Goal: Find specific page/section: Find specific page/section

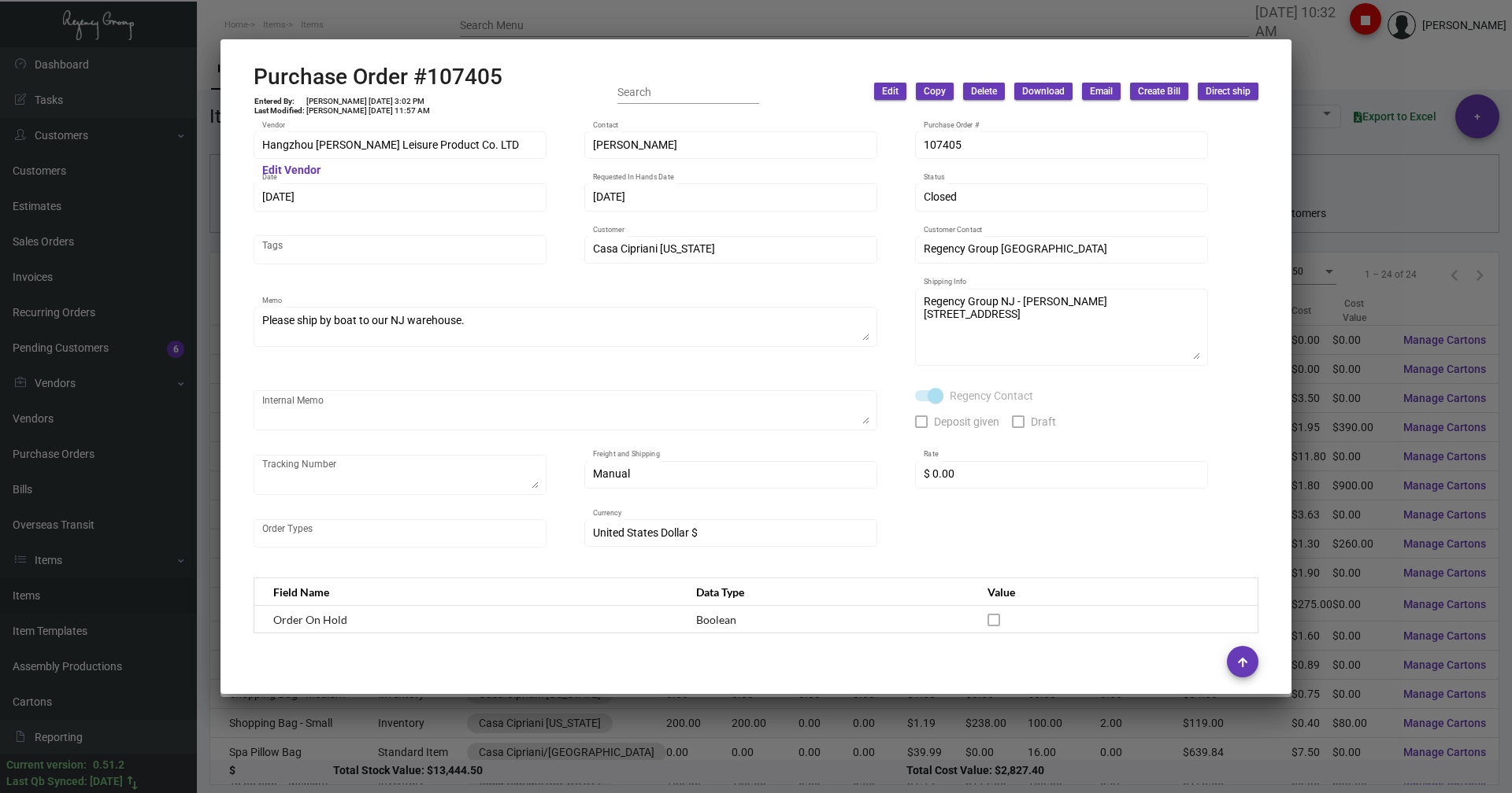
click at [290, 22] on div at bounding box center [756, 396] width 1512 height 793
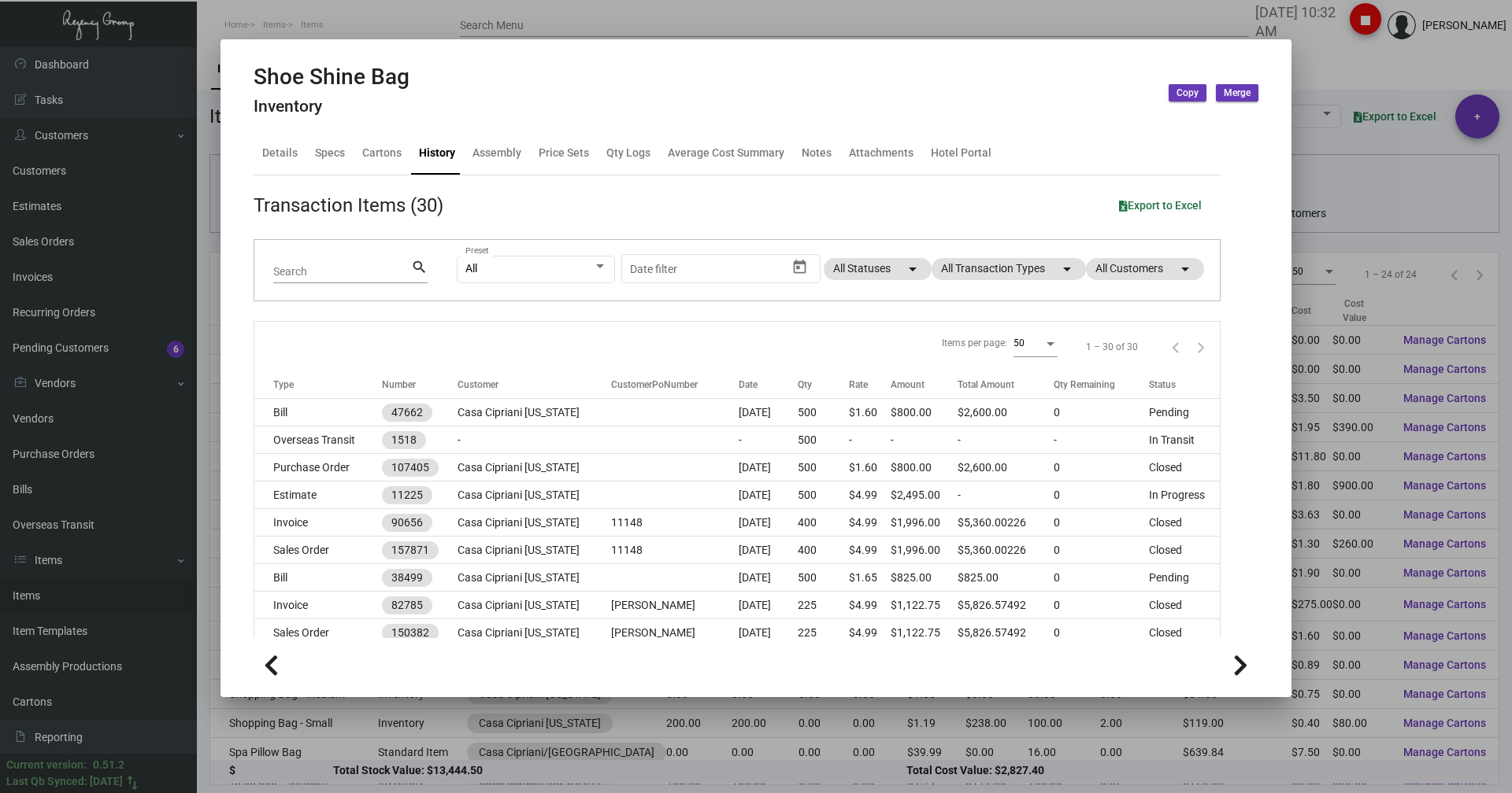
click at [290, 22] on div at bounding box center [756, 396] width 1512 height 793
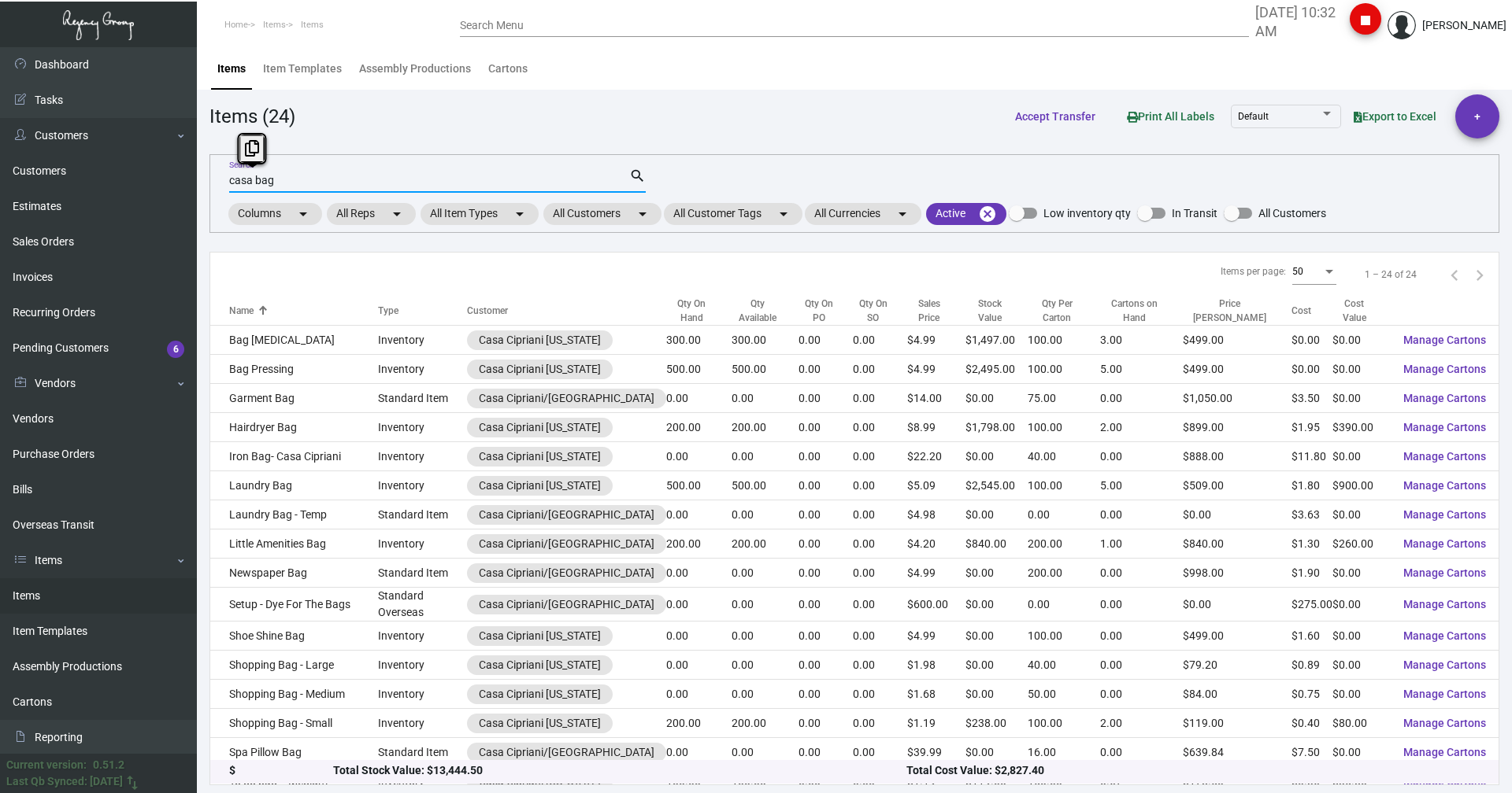
drag, startPoint x: 274, startPoint y: 181, endPoint x: 228, endPoint y: 191, distance: 47.1
click at [228, 191] on div "casa bag Search search Columns arrow_drop_down All Reps arrow_drop_down All Ite…" at bounding box center [854, 193] width 1289 height 78
click at [25, 593] on link "Items" at bounding box center [98, 596] width 197 height 36
click at [269, 176] on input "casa bag" at bounding box center [429, 181] width 400 height 13
click at [274, 180] on input "casa bag" at bounding box center [429, 181] width 400 height 13
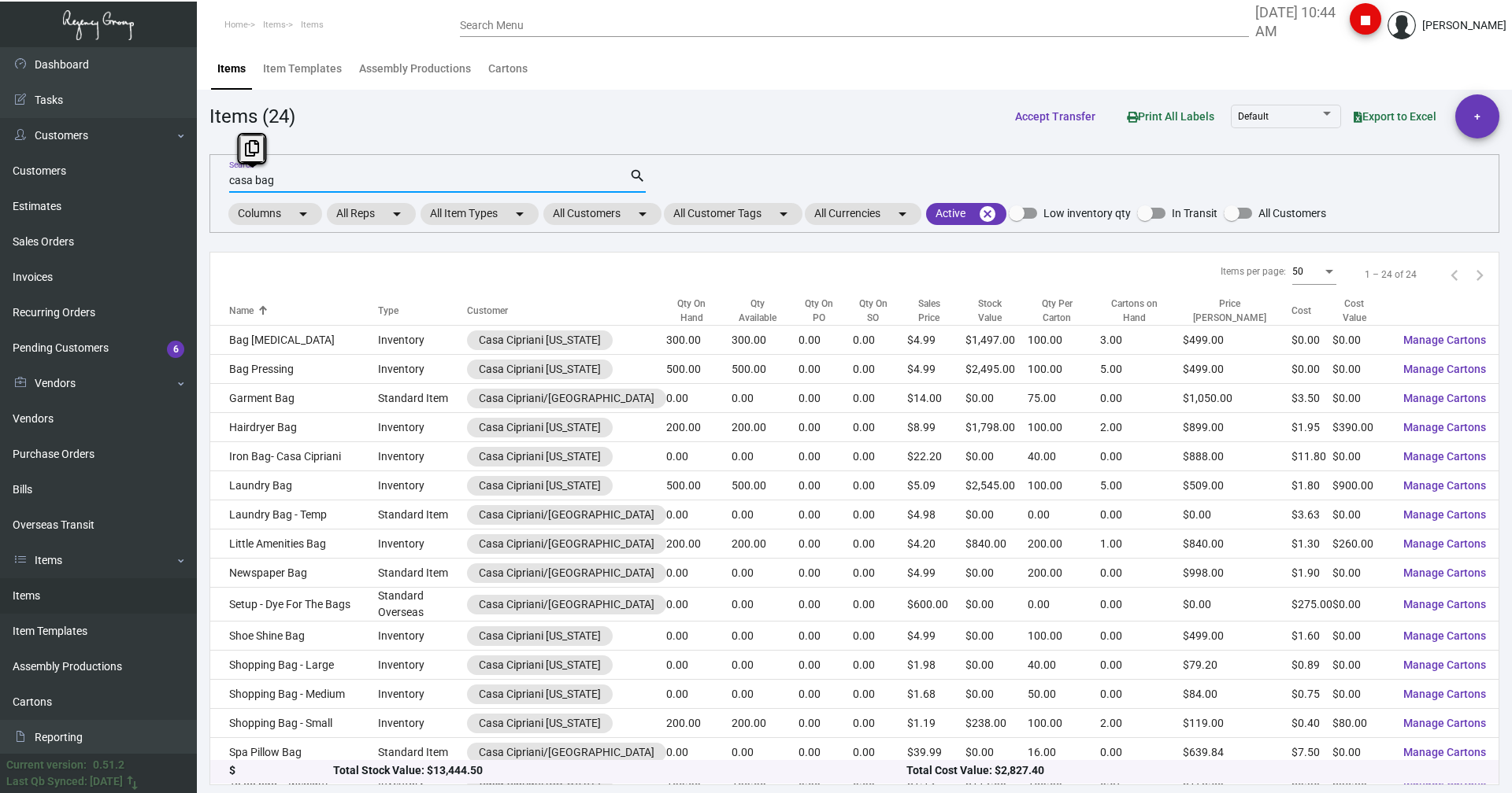
drag, startPoint x: 274, startPoint y: 180, endPoint x: 232, endPoint y: 192, distance: 43.7
click at [232, 192] on mat-form-field "casa bag Search search" at bounding box center [437, 180] width 417 height 49
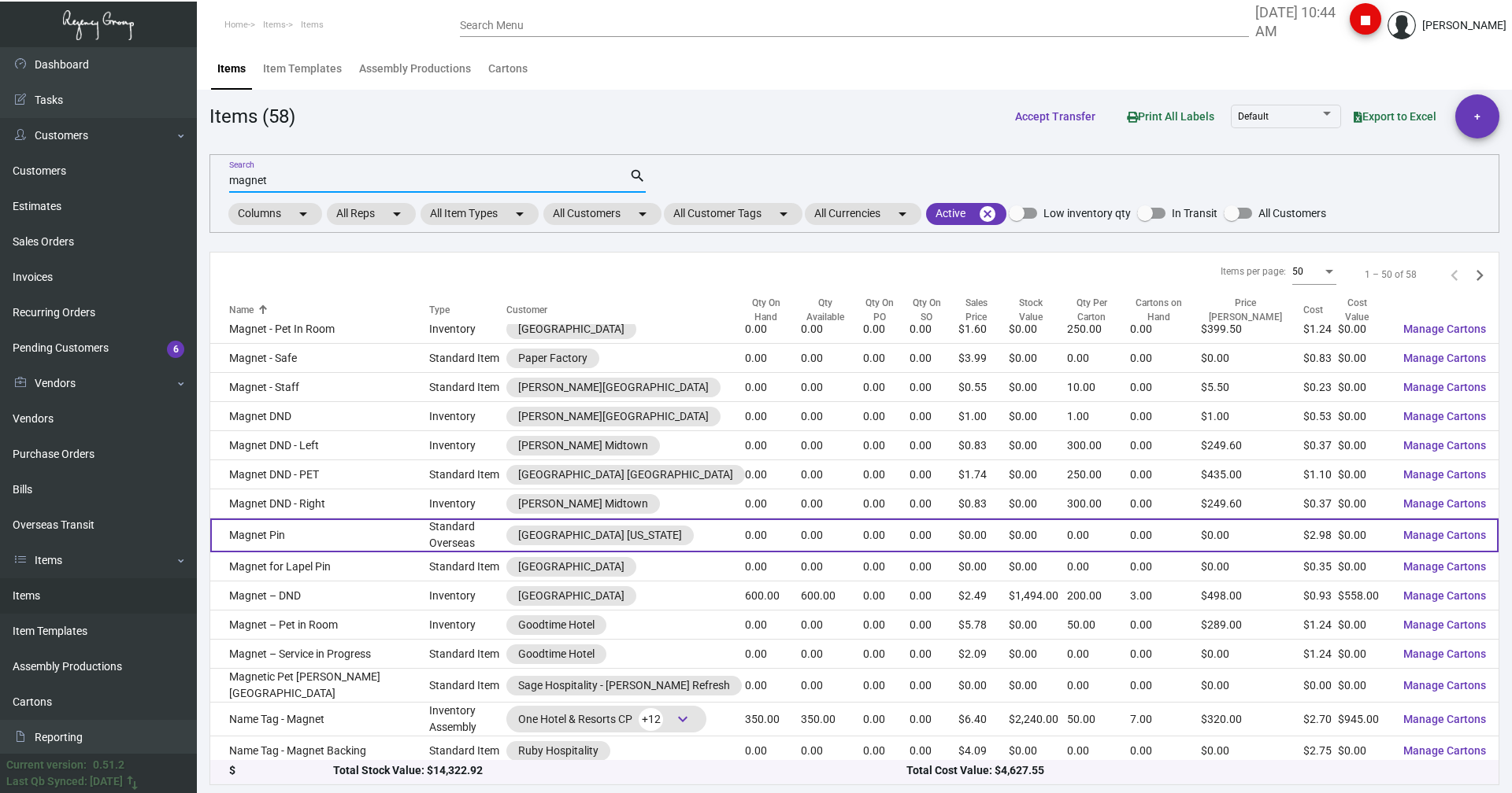
scroll to position [744, 0]
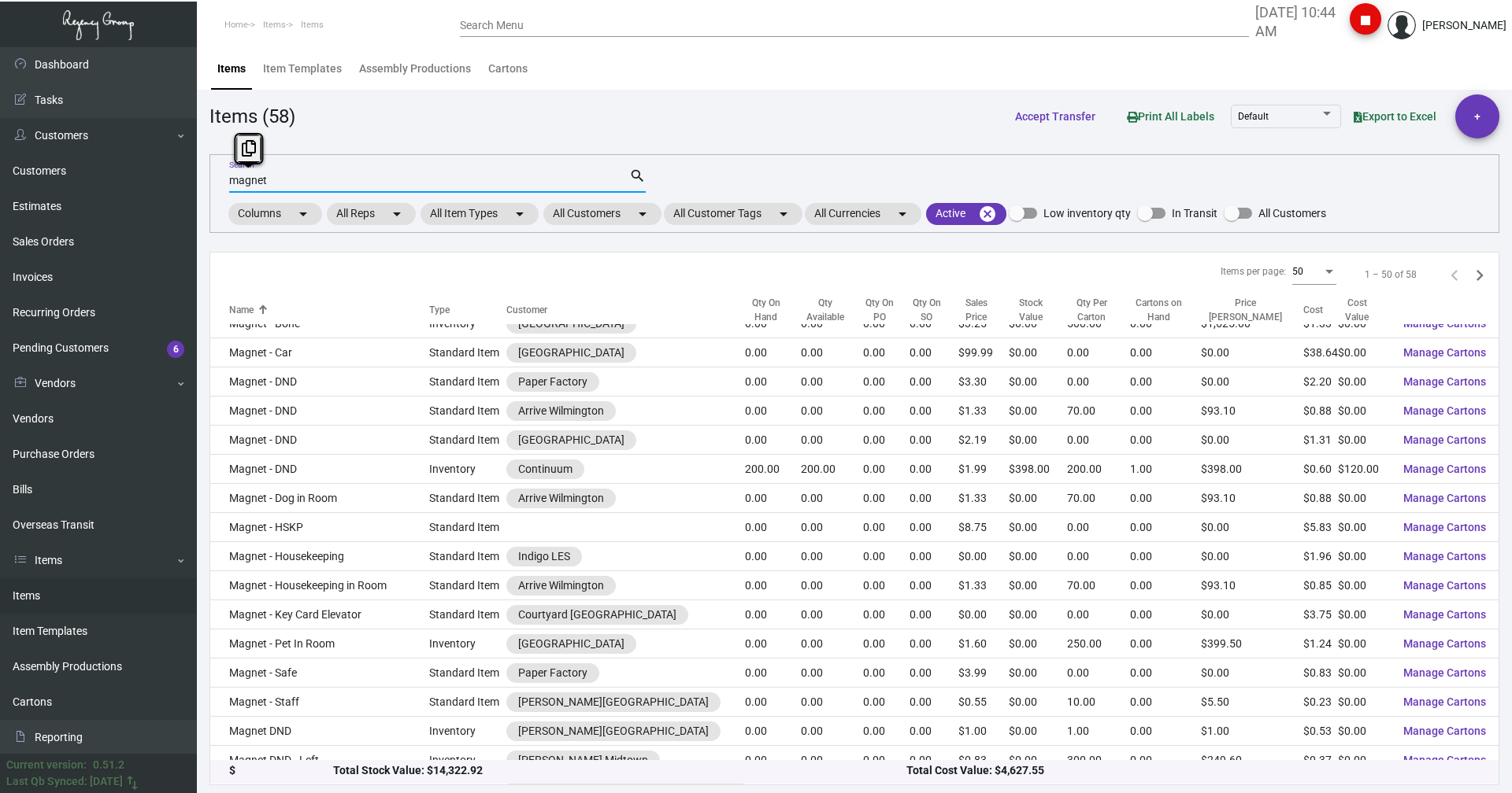
drag, startPoint x: 273, startPoint y: 184, endPoint x: 221, endPoint y: 184, distance: 52.0
click at [221, 184] on div "magnet Search search Columns arrow_drop_down All Reps arrow_drop_down All Item …" at bounding box center [854, 193] width 1289 height 78
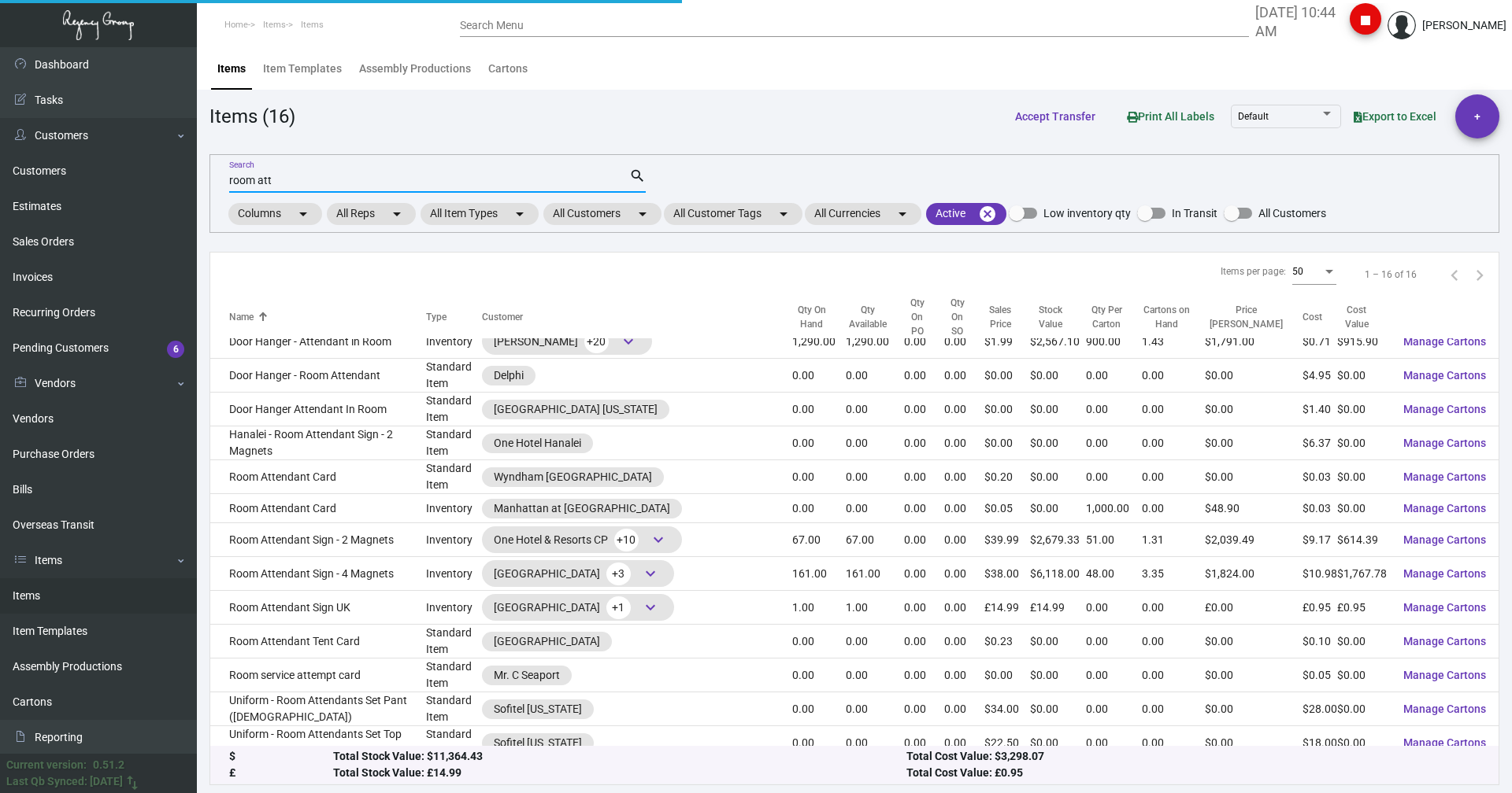
type input "room att"
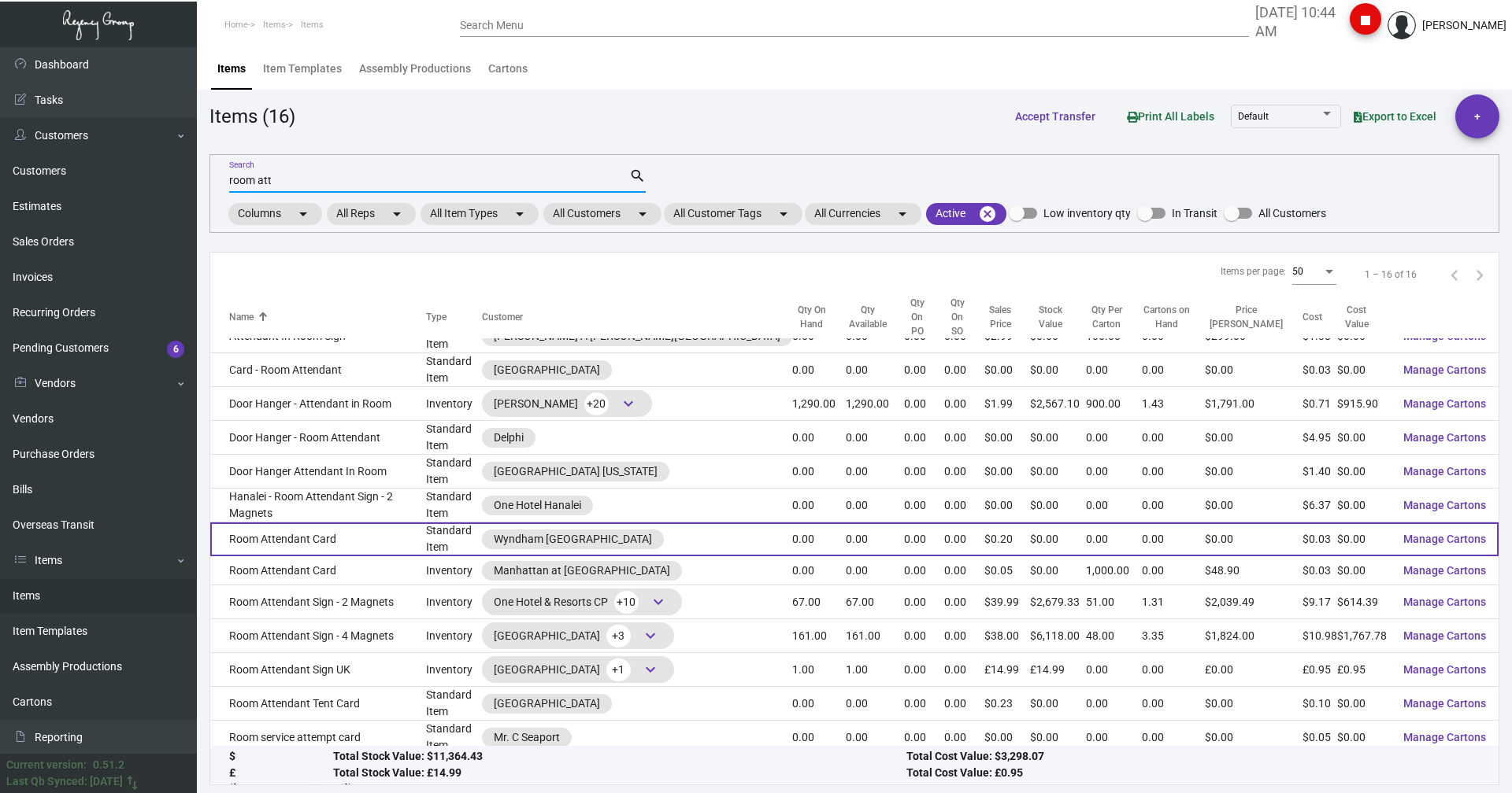
scroll to position [111, 0]
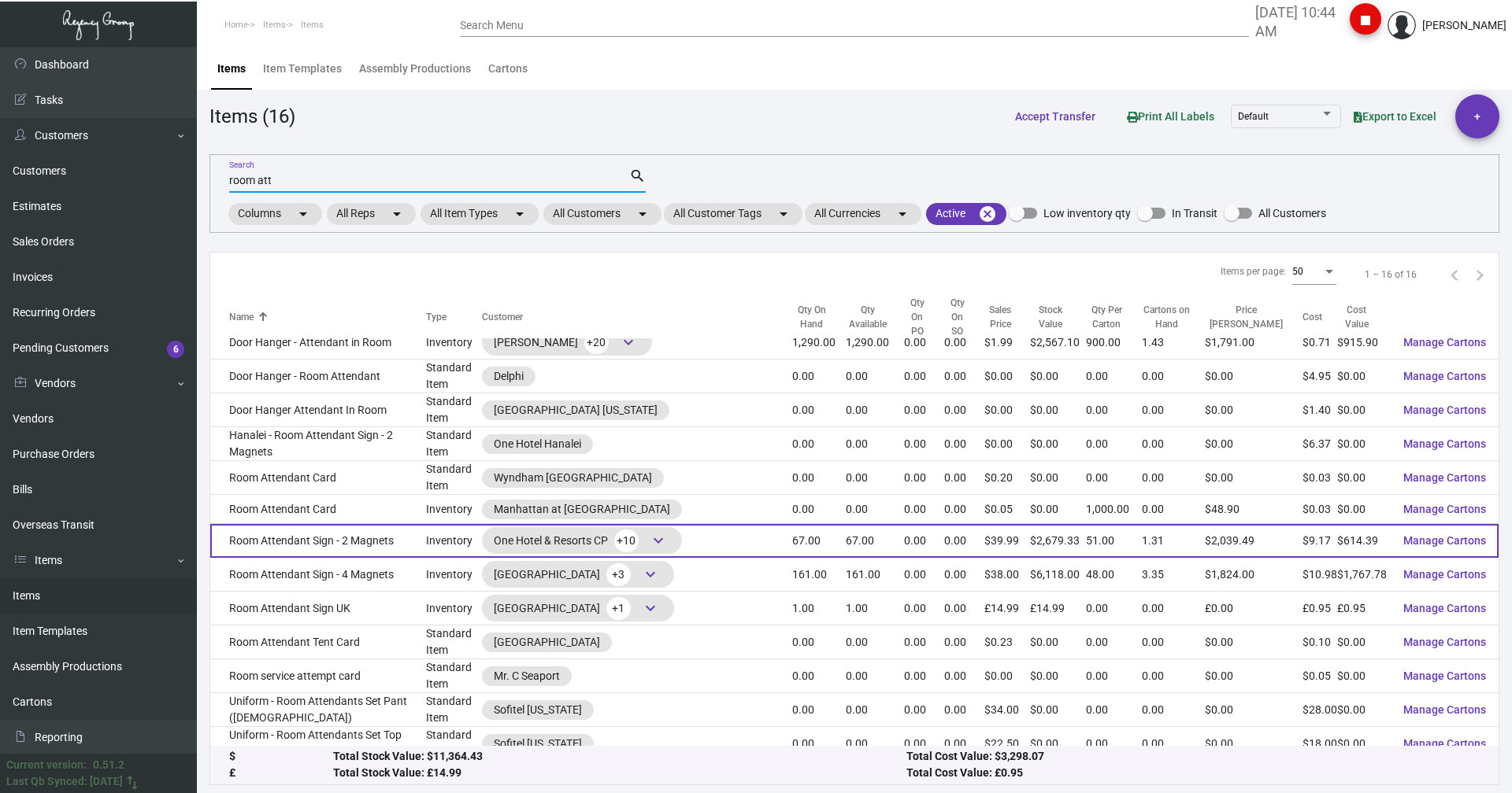
click at [668, 531] on span "keyboard_arrow_down" at bounding box center [658, 541] width 19 height 19
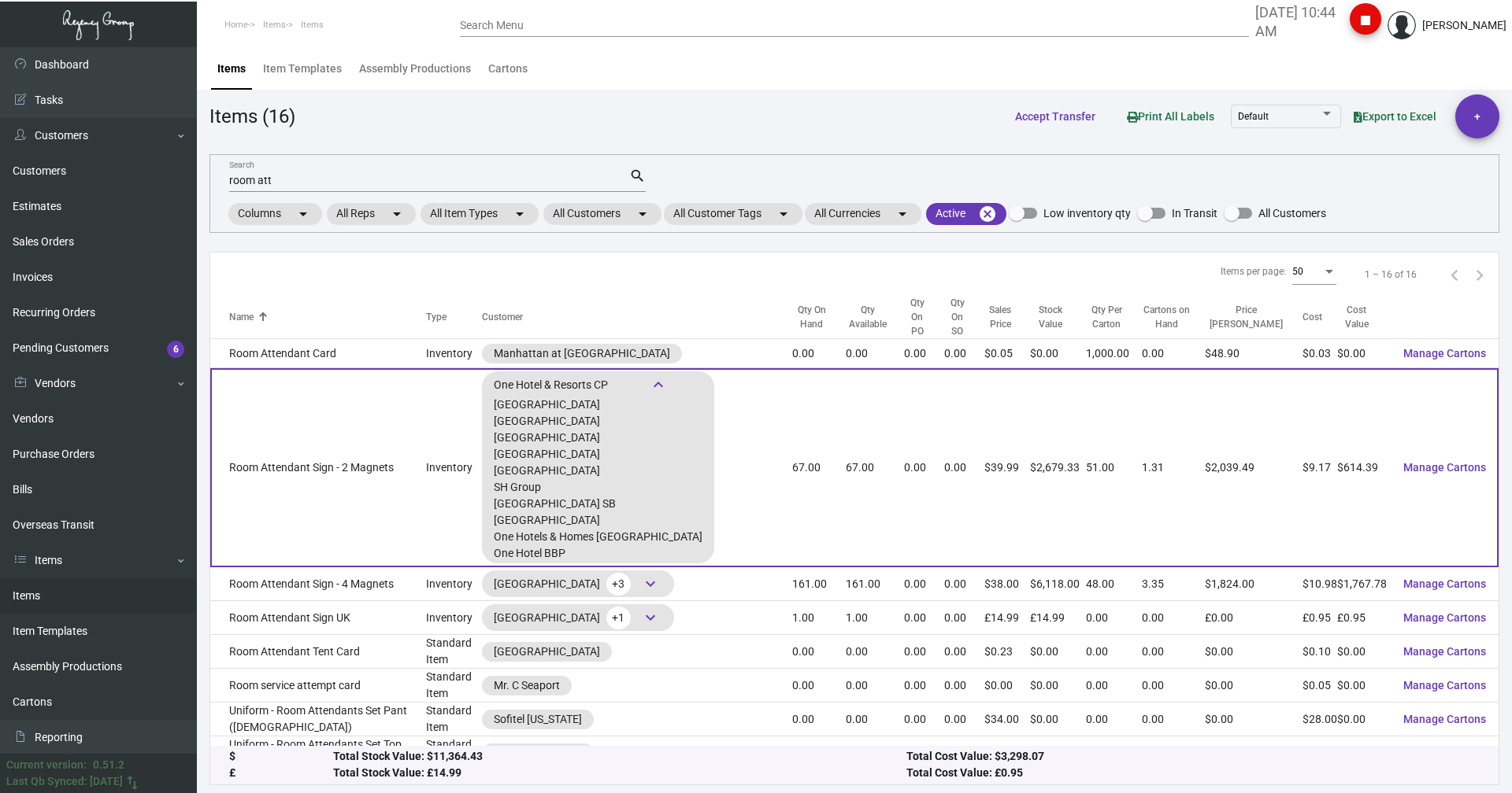
scroll to position [268, 0]
